Goal: Find specific fact: Find specific fact

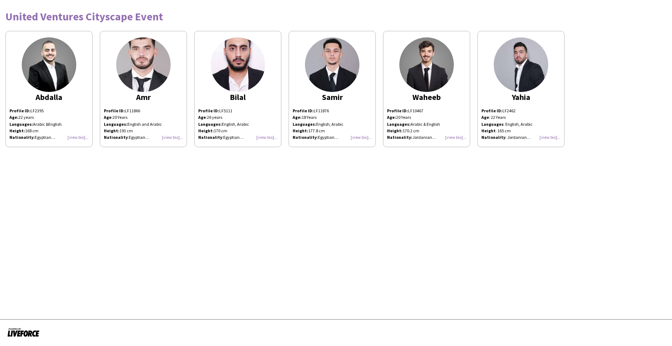
drag, startPoint x: 140, startPoint y: 110, endPoint x: 124, endPoint y: 110, distance: 16.7
click at [124, 110] on p "Profile ID: LF11866" at bounding box center [143, 110] width 79 height 7
copy p "LF11866"
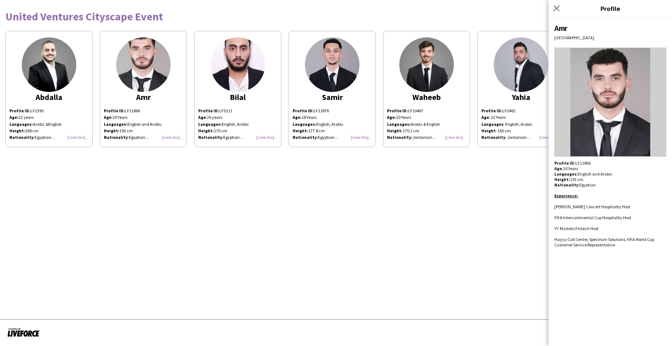
drag, startPoint x: 145, startPoint y: 138, endPoint x: 128, endPoint y: 138, distance: 17.1
click at [128, 138] on div "Profile ID: LF11866 Age : [DEMOGRAPHIC_DATA] Years Languages: English and Arabi…" at bounding box center [143, 123] width 79 height 33
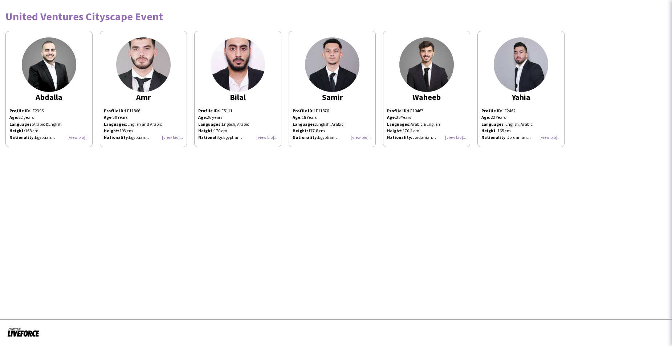
copy span "Egyptian"
drag, startPoint x: 331, startPoint y: 111, endPoint x: 313, endPoint y: 112, distance: 18.6
click at [313, 112] on p "Profile ID: LF11876" at bounding box center [332, 110] width 79 height 7
copy p "LF11876"
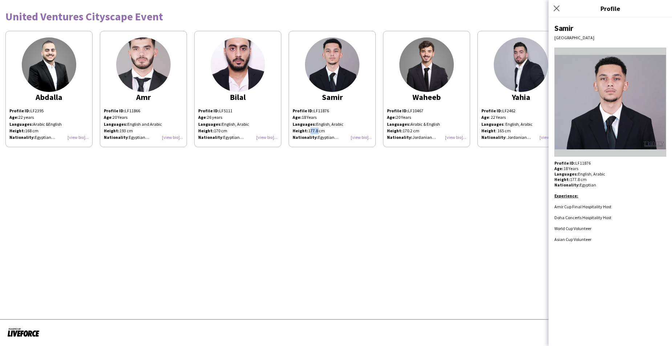
drag, startPoint x: 317, startPoint y: 130, endPoint x: 309, endPoint y: 131, distance: 8.8
click at [309, 131] on p "Age: [DEMOGRAPHIC_DATA] Years Languages: English, Arabic Height: 177.8 cm" at bounding box center [332, 124] width 79 height 20
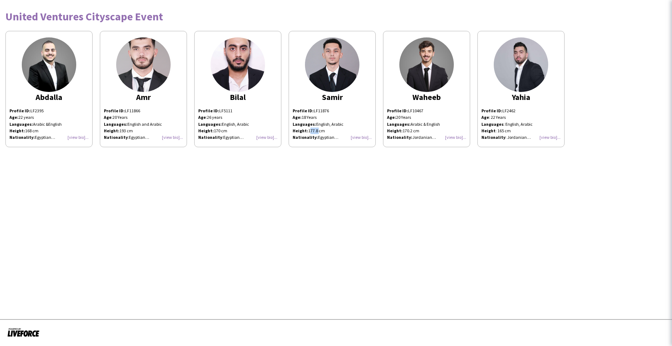
copy p "177.8"
click at [334, 138] on p "Nationality: Egyptian" at bounding box center [332, 137] width 79 height 7
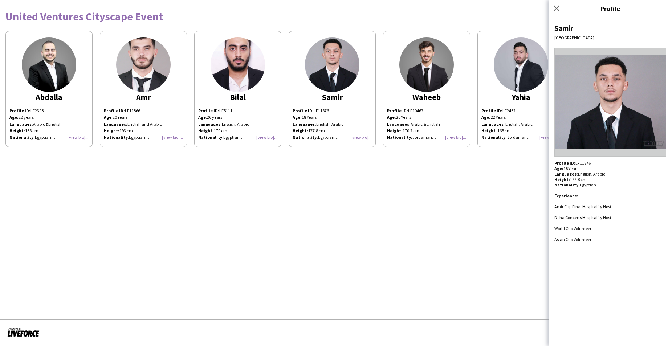
click at [421, 64] on img at bounding box center [426, 64] width 54 height 54
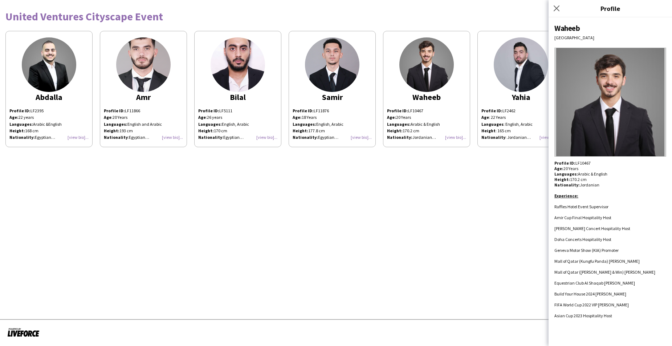
drag, startPoint x: 425, startPoint y: 111, endPoint x: 407, endPoint y: 110, distance: 18.9
click at [407, 110] on p "Profile ID: LF10467" at bounding box center [426, 110] width 79 height 7
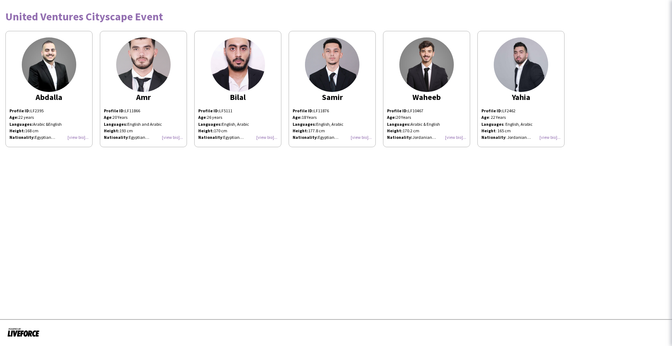
copy p "LF10467"
drag, startPoint x: 412, startPoint y: 130, endPoint x: 402, endPoint y: 130, distance: 9.8
click at [402, 130] on p "Age: [DEMOGRAPHIC_DATA] Years Languages: Arabic & English Height: 170.2 cm Nati…" at bounding box center [426, 127] width 79 height 27
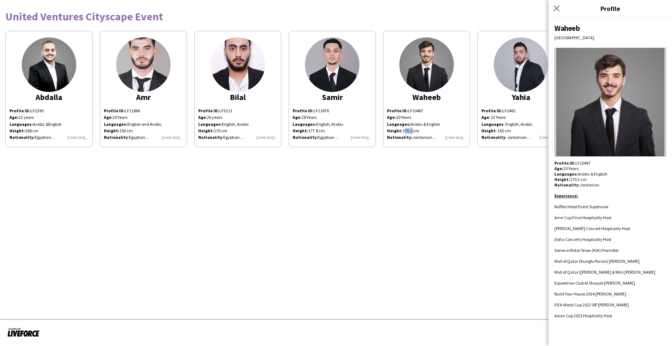
copy p "170.2"
drag, startPoint x: 429, startPoint y: 138, endPoint x: 412, endPoint y: 138, distance: 17.8
click at [412, 138] on p "Age: [DEMOGRAPHIC_DATA] Years Languages: Arabic & English Height: 170.2 cm Nati…" at bounding box center [426, 127] width 79 height 27
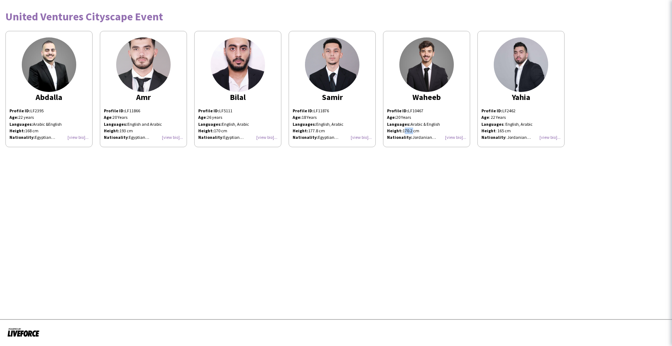
copy p "Jordanian"
drag, startPoint x: 517, startPoint y: 110, endPoint x: 501, endPoint y: 110, distance: 15.2
click at [501, 110] on p "Profile ID: LF2462" at bounding box center [520, 110] width 79 height 7
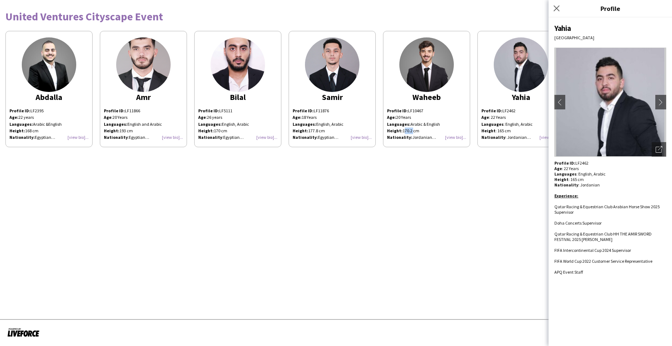
copy p "LF2462"
